Goal: Transaction & Acquisition: Subscribe to service/newsletter

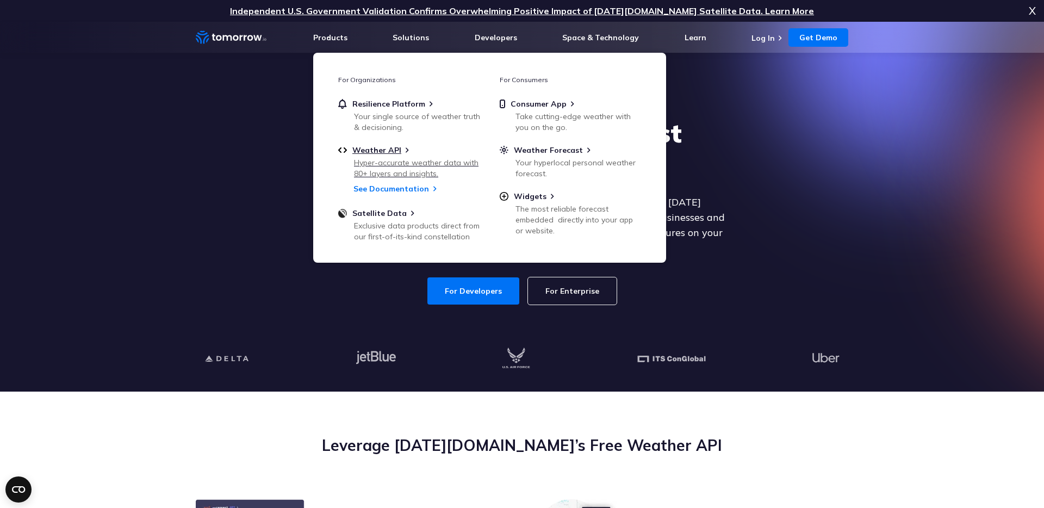
click at [377, 157] on div "Hyper-accurate weather data with 80+ layers and insights." at bounding box center [417, 168] width 127 height 22
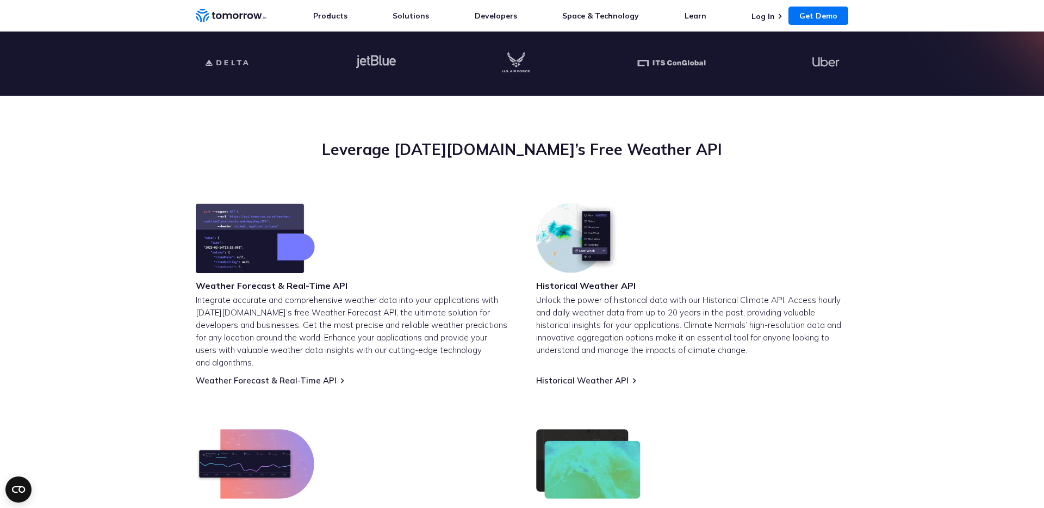
scroll to position [410, 0]
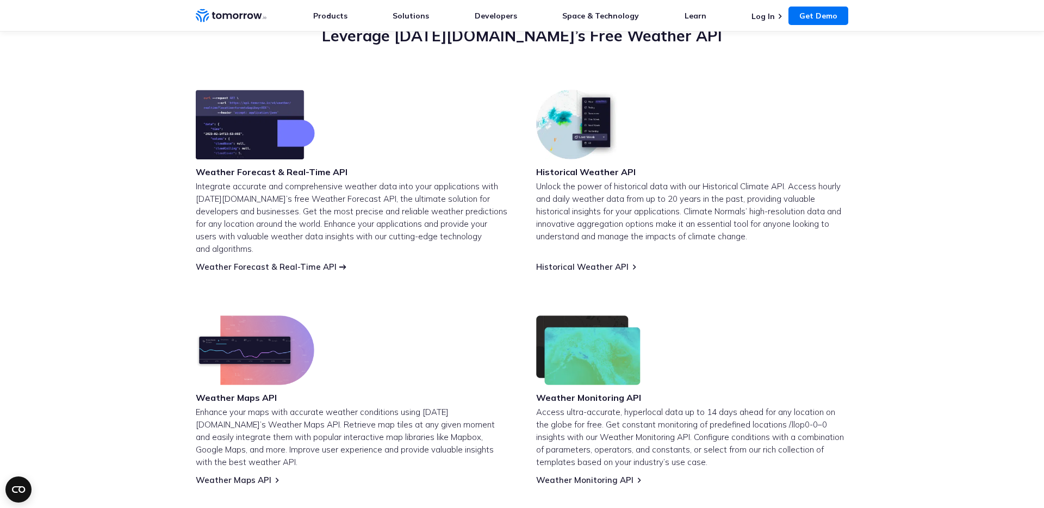
click at [311, 262] on link "Weather Forecast & Real-Time API" at bounding box center [266, 267] width 141 height 10
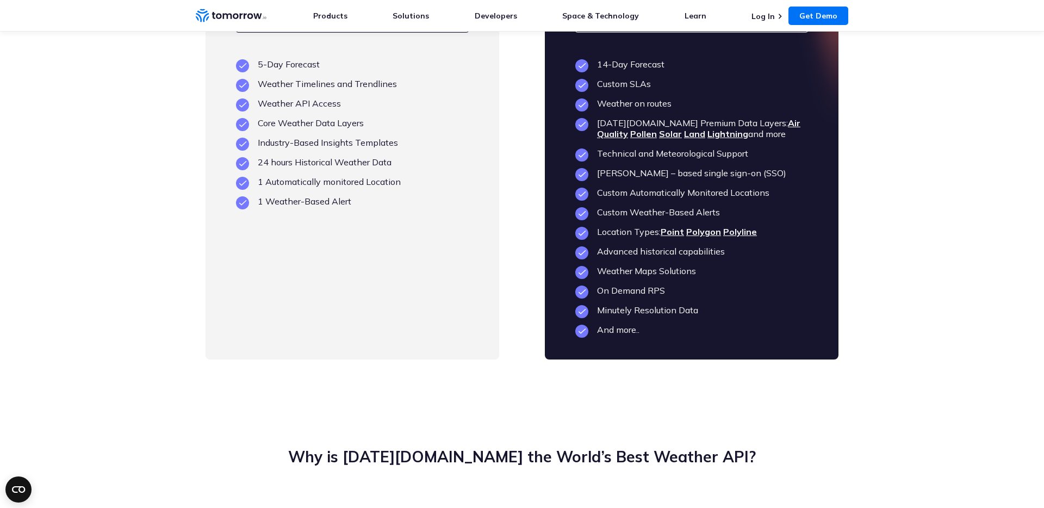
scroll to position [2229, 0]
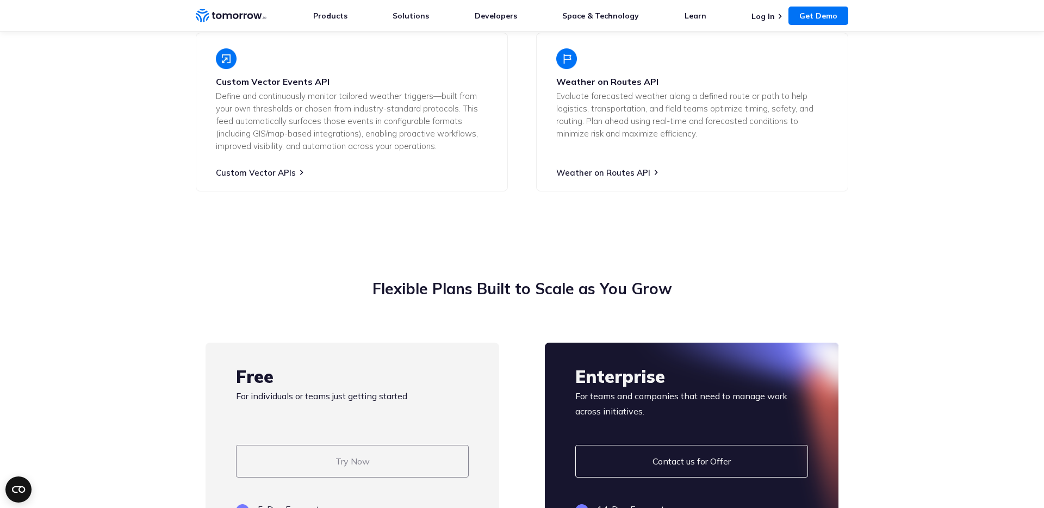
click at [340, 477] on link "Try Now" at bounding box center [352, 461] width 233 height 33
